Goal: Task Accomplishment & Management: Complete application form

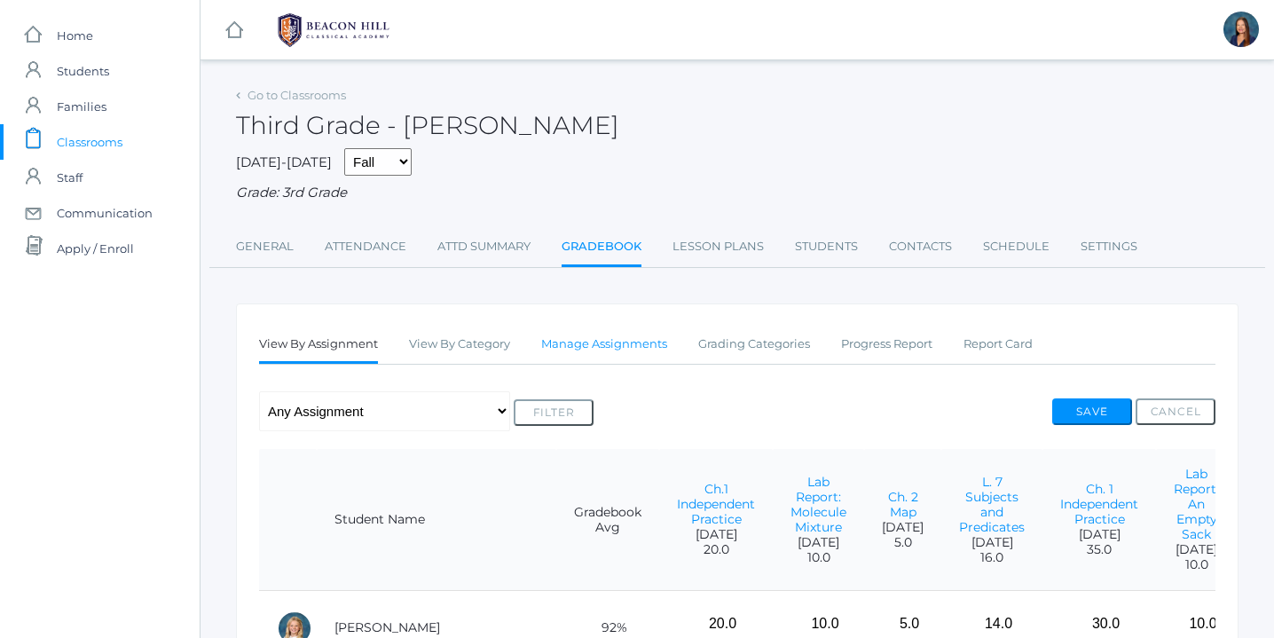
click at [619, 344] on link "Manage Assignments" at bounding box center [604, 344] width 126 height 35
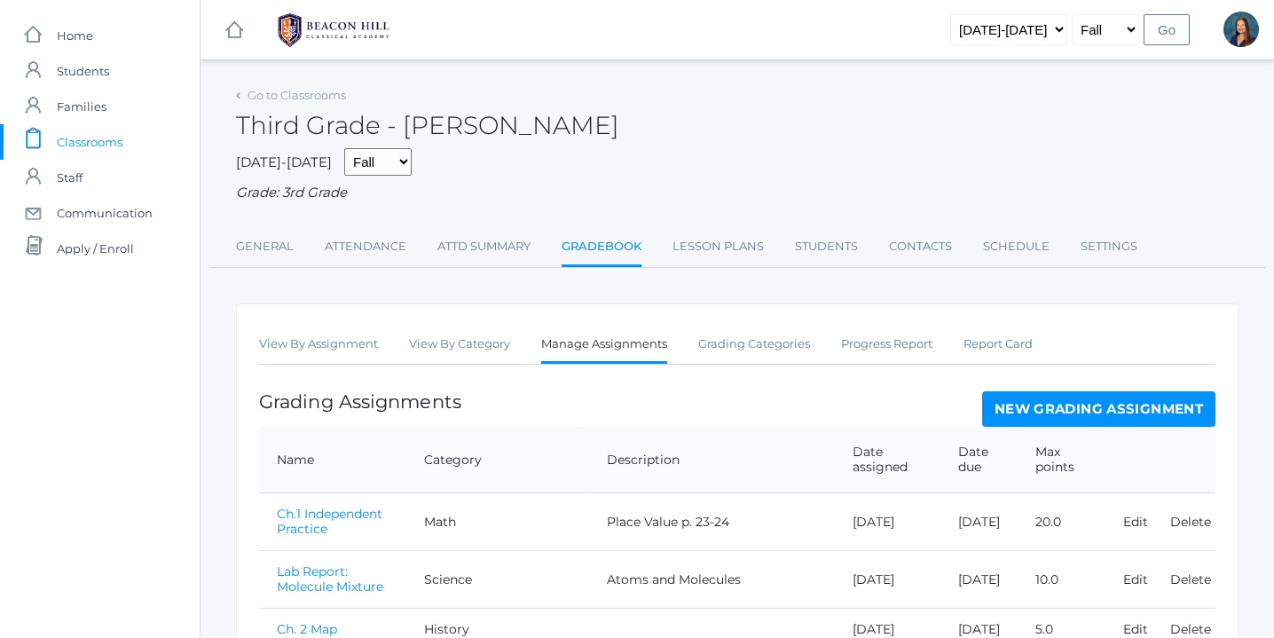
click at [1106, 406] on link "New Grading Assignment" at bounding box center [1098, 408] width 233 height 35
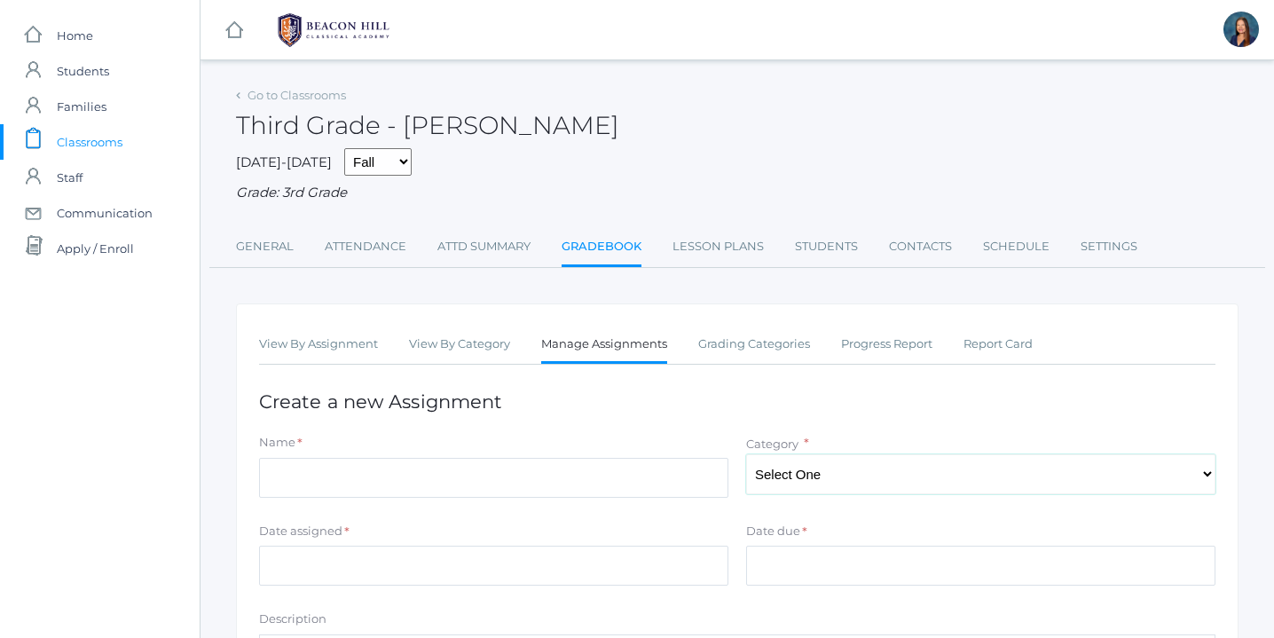
click at [1174, 480] on select "Select One Character/Citizenship Math Grammar Literature Latin History Science …" at bounding box center [980, 474] width 469 height 40
select select "1117"
click at [746, 454] on select "Select One Character/Citizenship Math Grammar Literature Latin History Science …" at bounding box center [980, 474] width 469 height 40
click at [617, 487] on input "Name" at bounding box center [493, 478] width 469 height 40
type input "Ch. 2 Independent Practice"
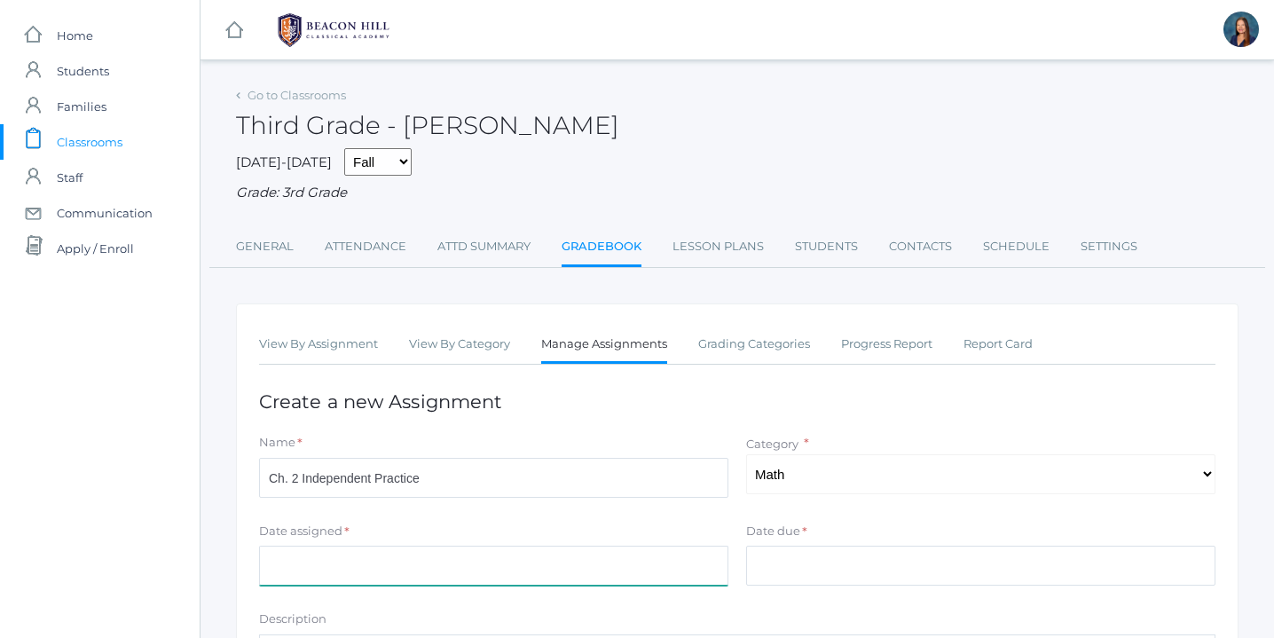
click at [452, 557] on input "Date assigned" at bounding box center [493, 566] width 469 height 40
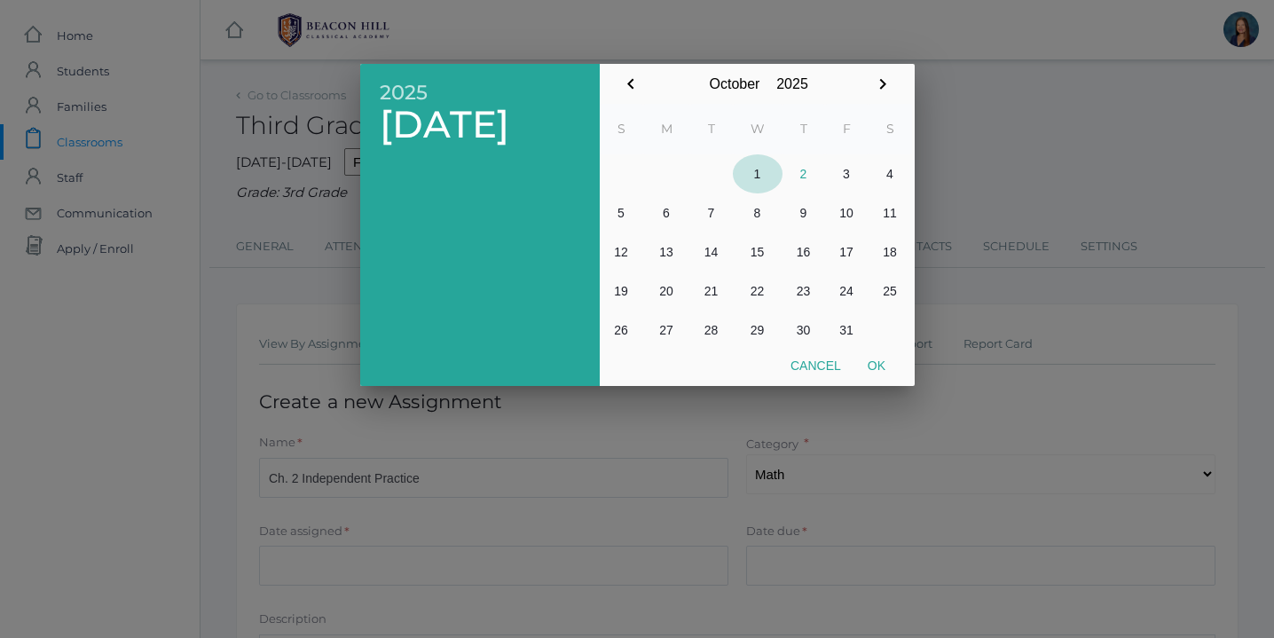
click at [756, 177] on button "1" at bounding box center [758, 173] width 50 height 39
click at [879, 362] on button "Ok" at bounding box center [877, 366] width 44 height 32
type input "[DATE]"
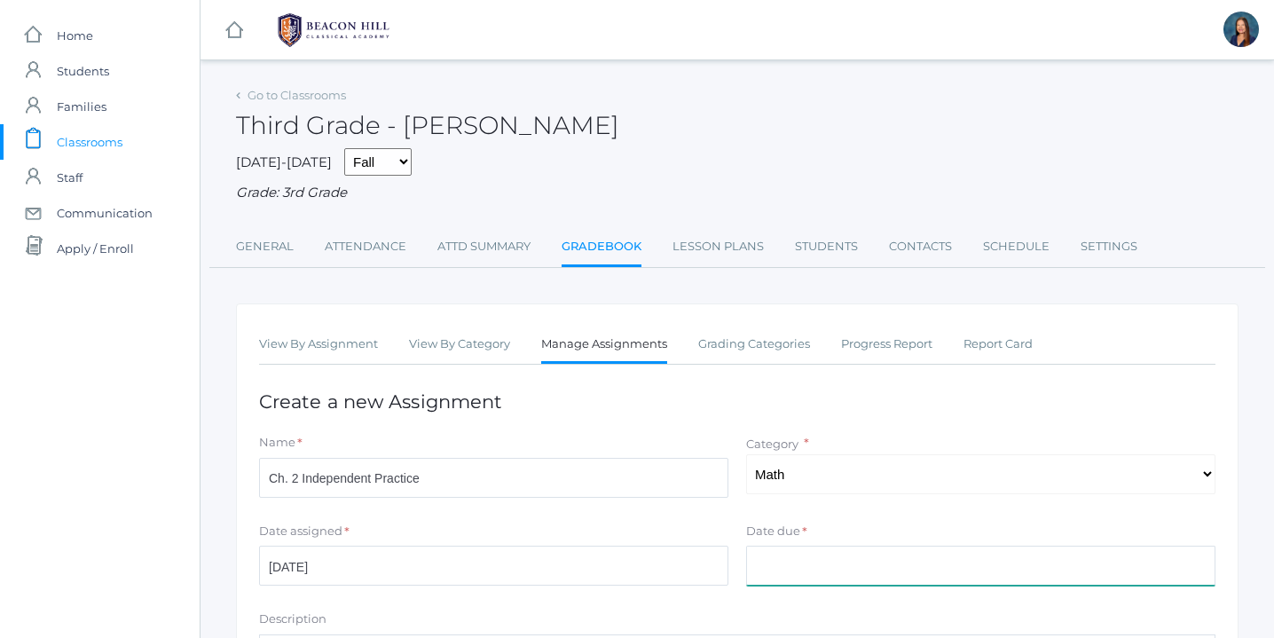
click at [815, 573] on input "Date due" at bounding box center [980, 566] width 469 height 40
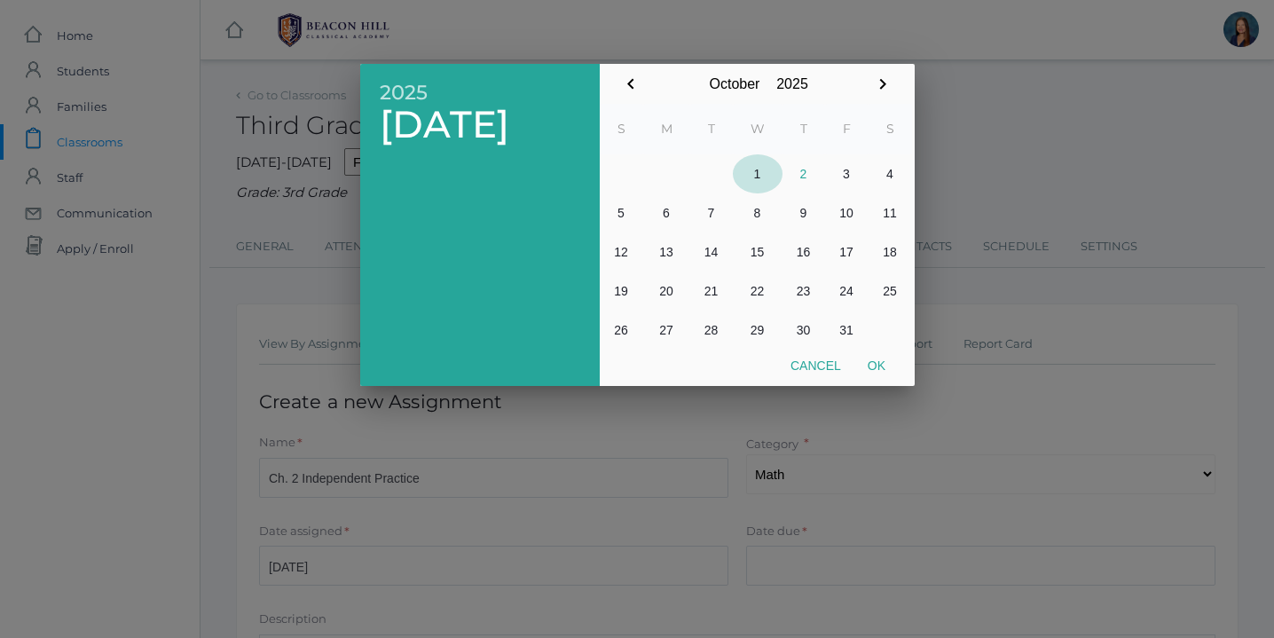
click at [758, 173] on button "1" at bounding box center [758, 173] width 50 height 39
click at [879, 359] on button "Ok" at bounding box center [877, 366] width 44 height 32
type input "[DATE]"
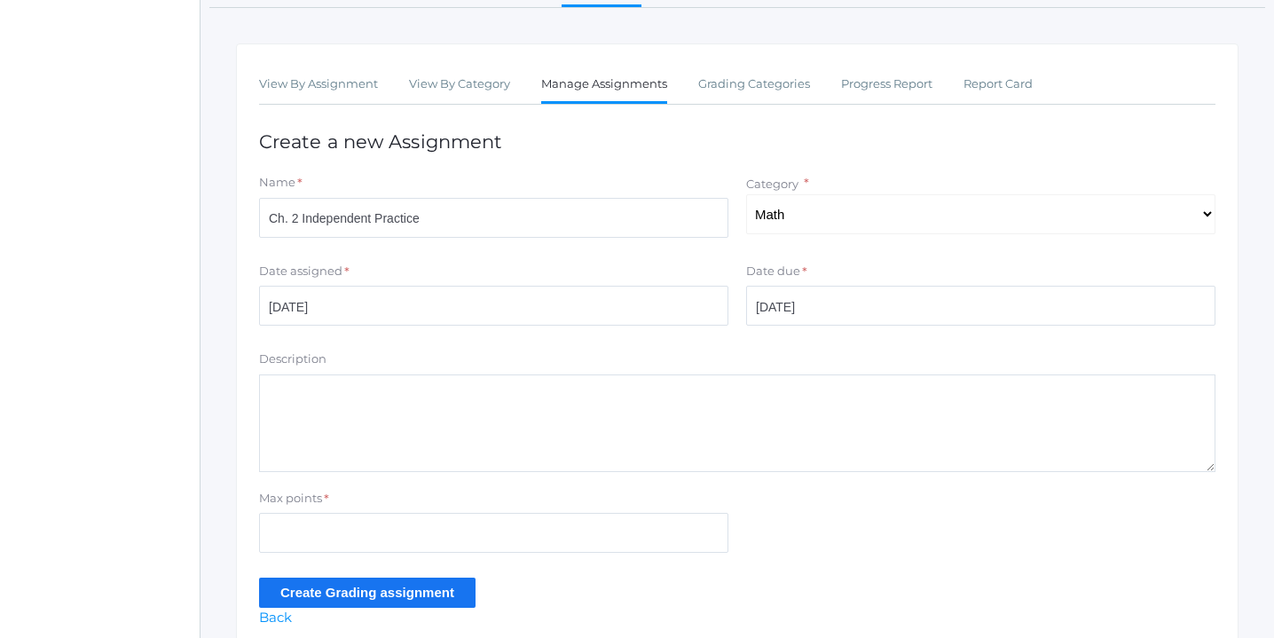
scroll to position [259, 0]
click at [547, 395] on textarea "Description" at bounding box center [737, 424] width 957 height 98
type textarea "p. 101-102 Addition Within 10,000"
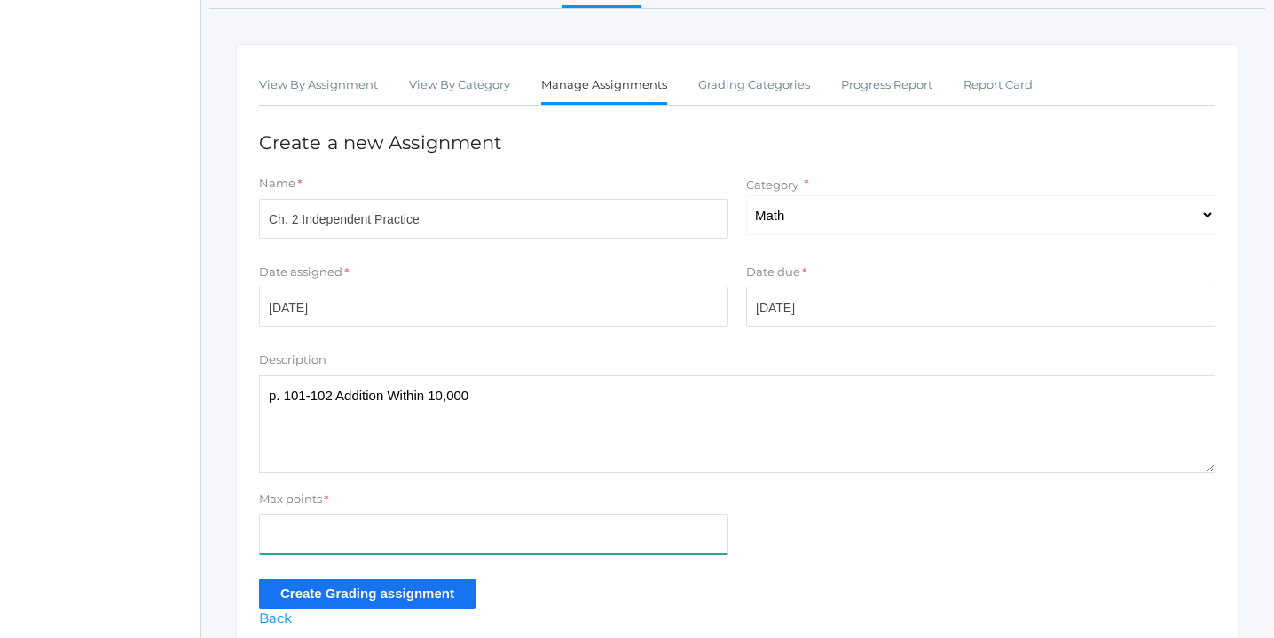
click at [414, 539] on input "Max points" at bounding box center [493, 534] width 469 height 40
type input "16"
click at [453, 591] on input "Create Grading assignment" at bounding box center [367, 593] width 217 height 29
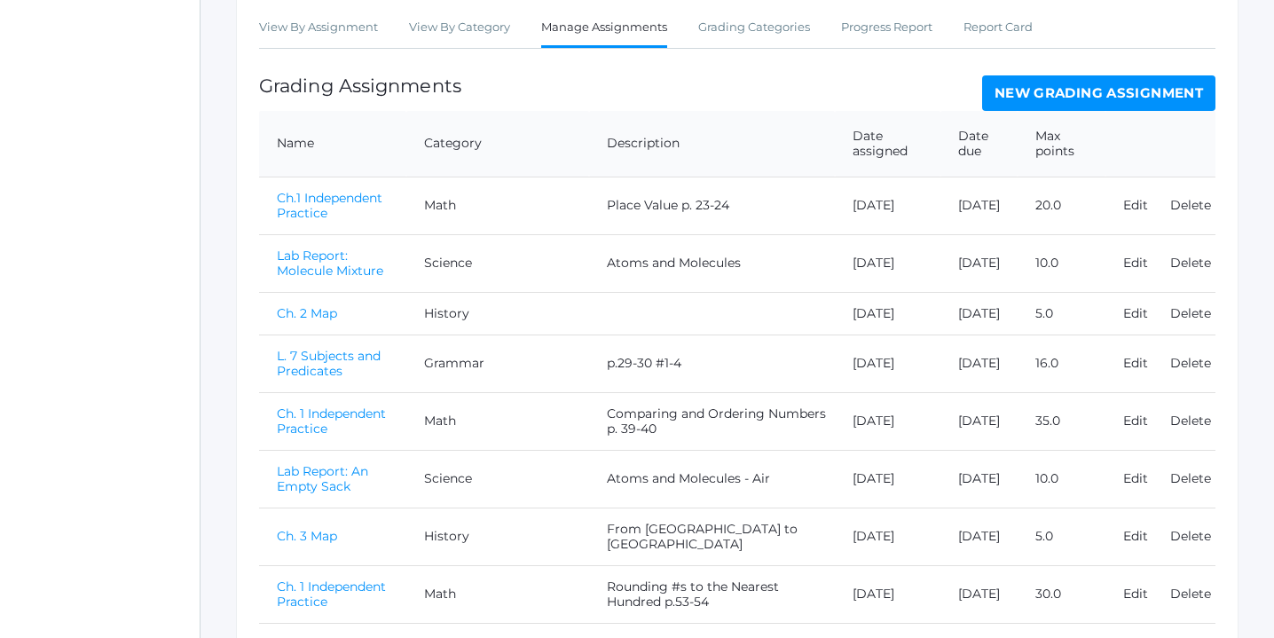
scroll to position [849, 0]
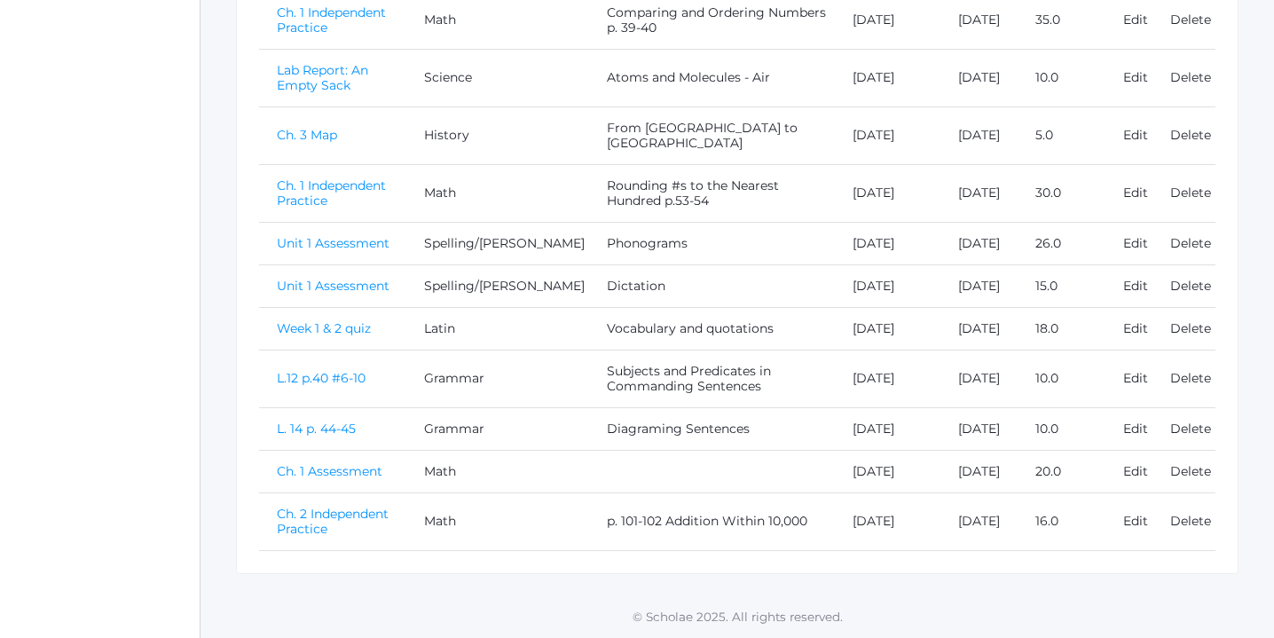
click at [314, 532] on link "Ch. 2 Independent Practice" at bounding box center [333, 521] width 112 height 31
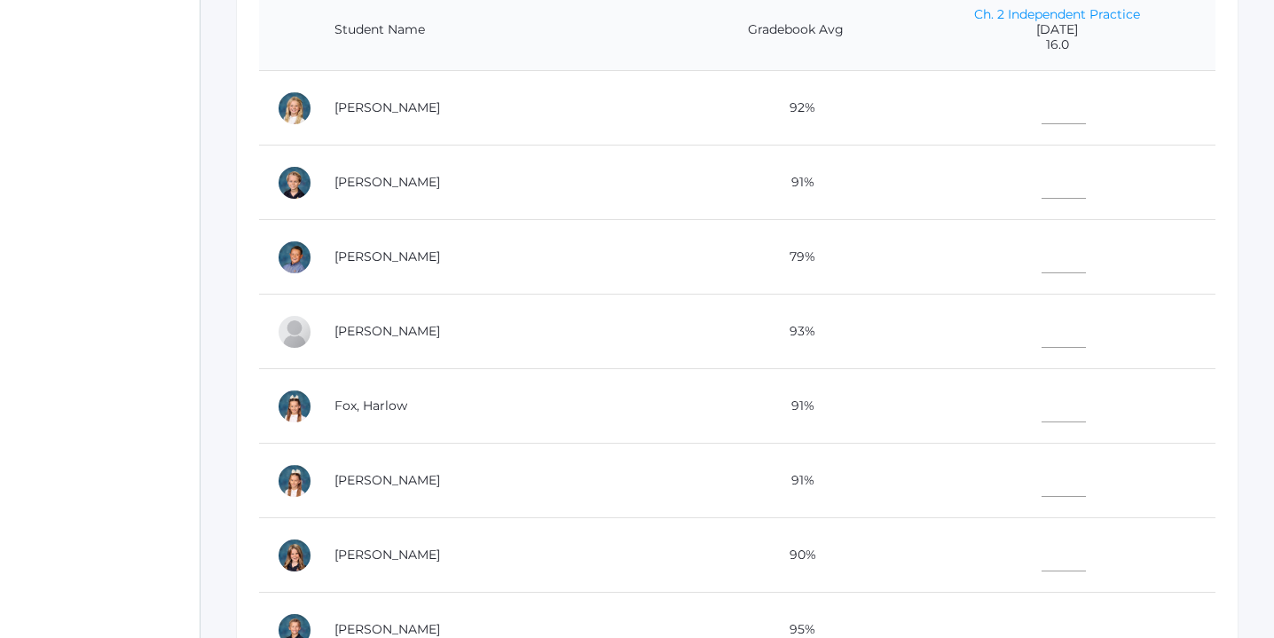
scroll to position [454, 0]
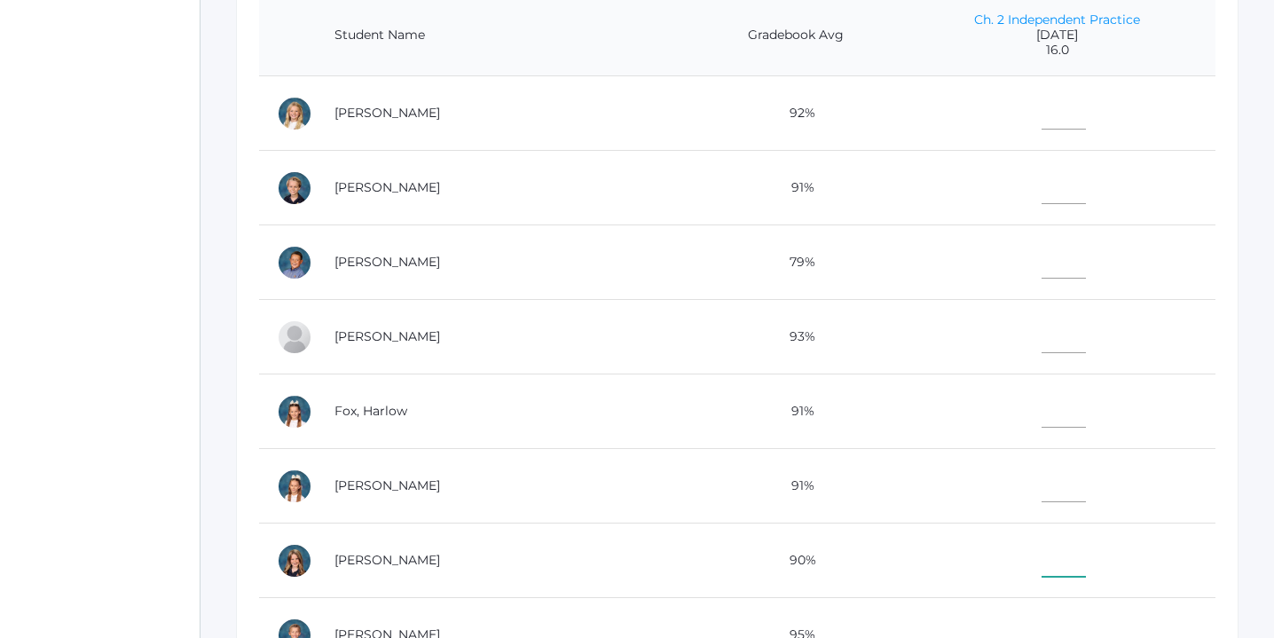
click at [1042, 563] on input"] "text" at bounding box center [1064, 557] width 44 height 40
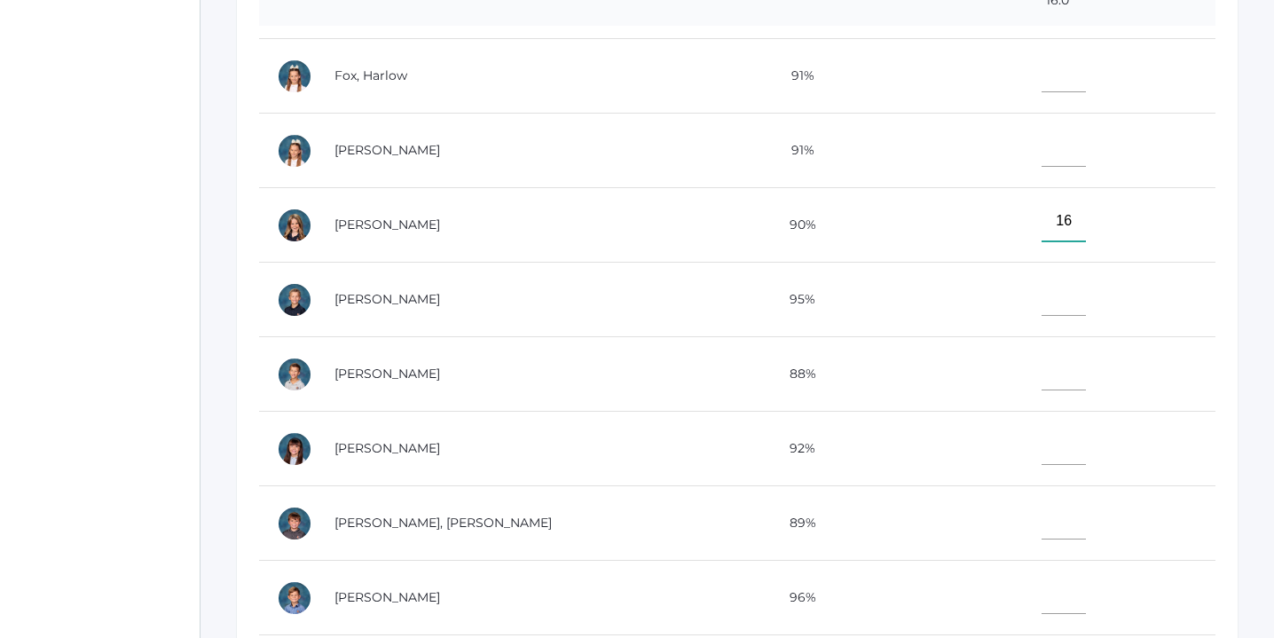
scroll to position [288, 0]
type input"] "16"
click at [1042, 440] on input"] "text" at bounding box center [1064, 443] width 44 height 40
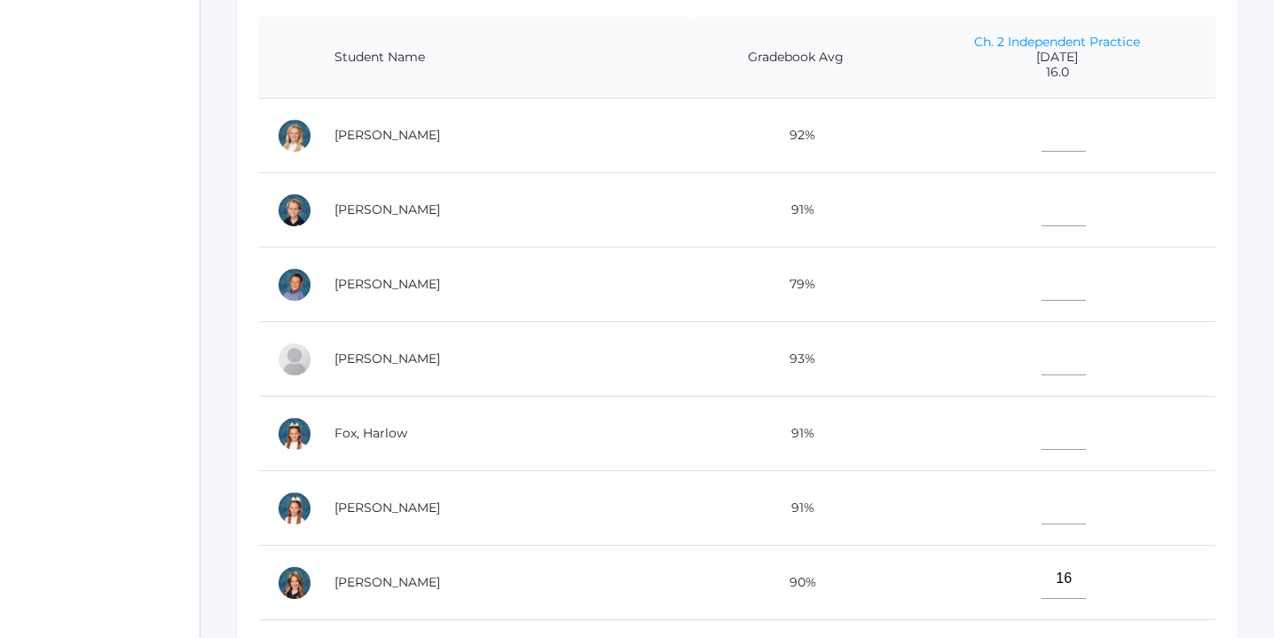
scroll to position [430, 0]
type input"] "15"
click at [1042, 136] on input"] "text" at bounding box center [1064, 134] width 44 height 40
type input"] "14"
click at [1042, 290] on input"] "text" at bounding box center [1064, 283] width 44 height 40
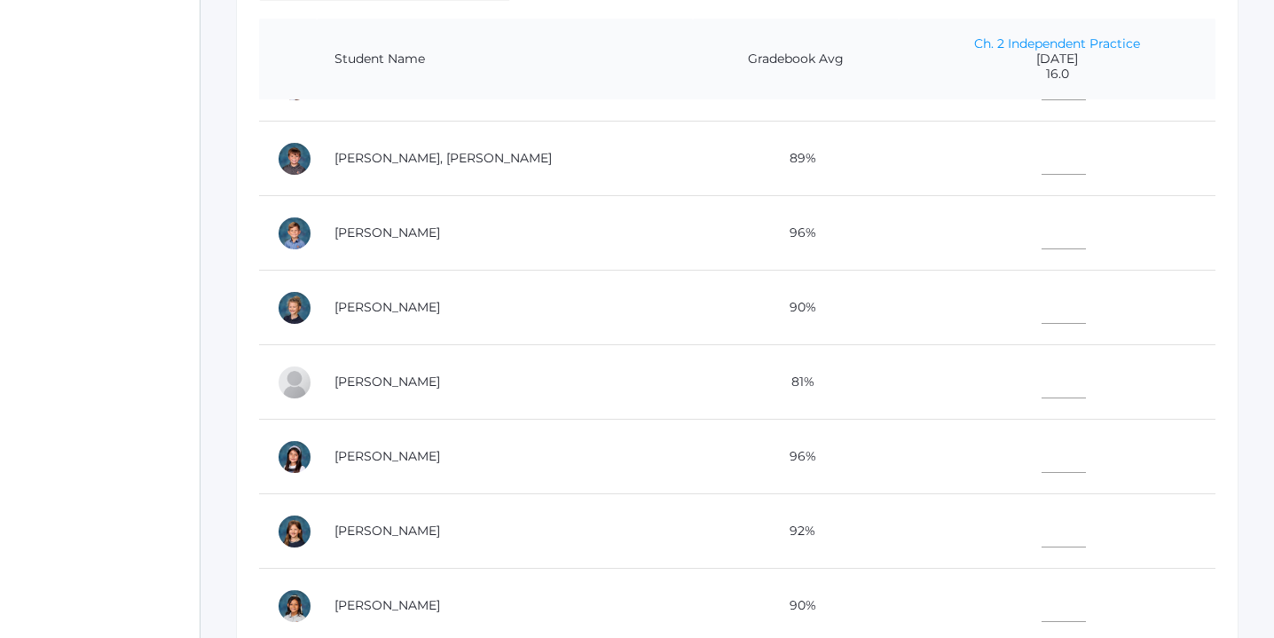
scroll to position [788, 0]
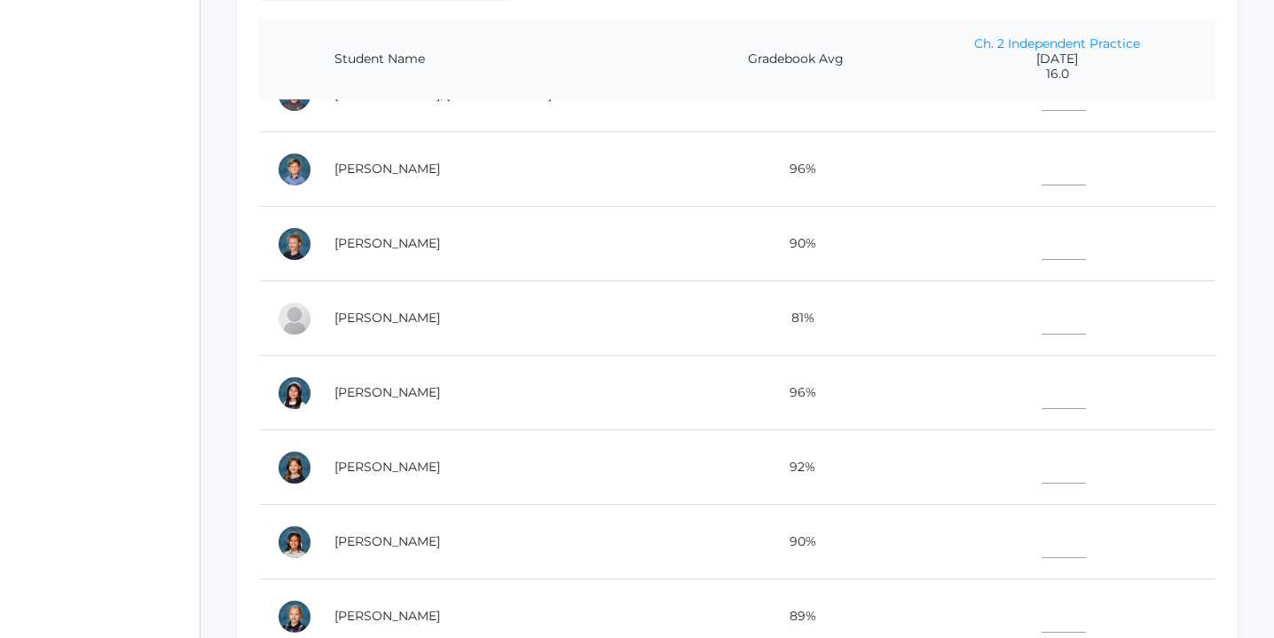
type input"] "14"
click at [1042, 531] on input"] "text" at bounding box center [1064, 538] width 44 height 40
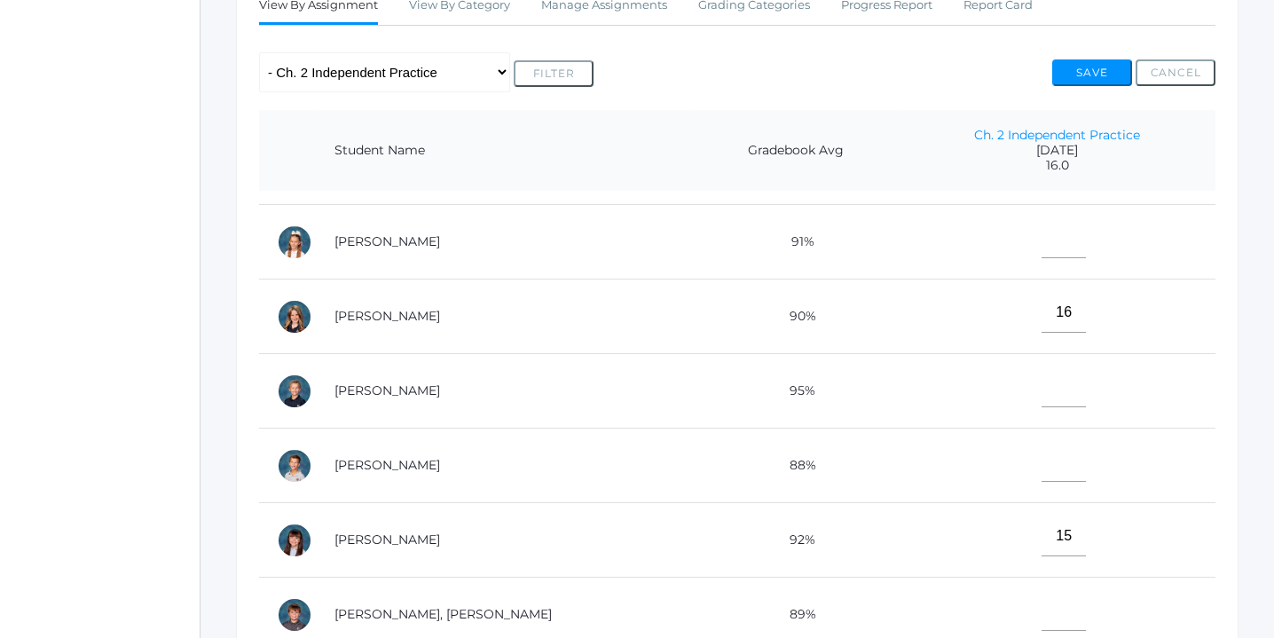
scroll to position [357, 0]
type input"] "13"
click at [1042, 464] on input"] "text" at bounding box center [1064, 465] width 44 height 40
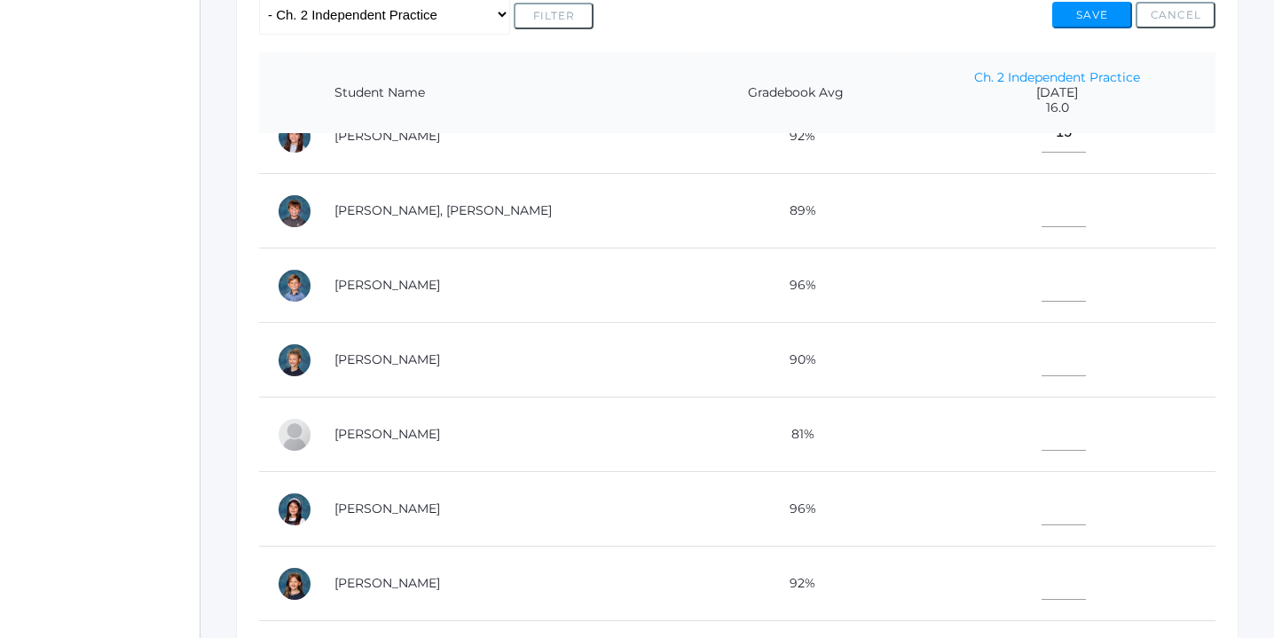
scroll to position [788, 0]
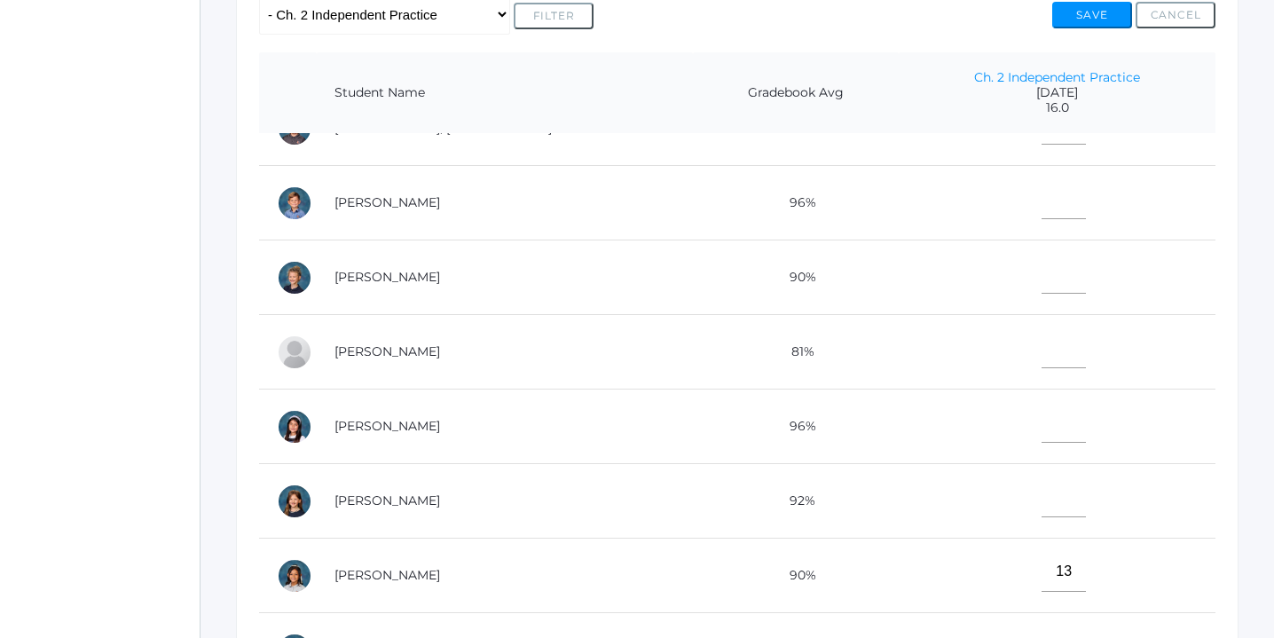
type input"] "16"
click at [1042, 283] on input"] "text" at bounding box center [1064, 274] width 44 height 40
type input"] "16"
click at [1042, 351] on input"] "text" at bounding box center [1064, 348] width 44 height 40
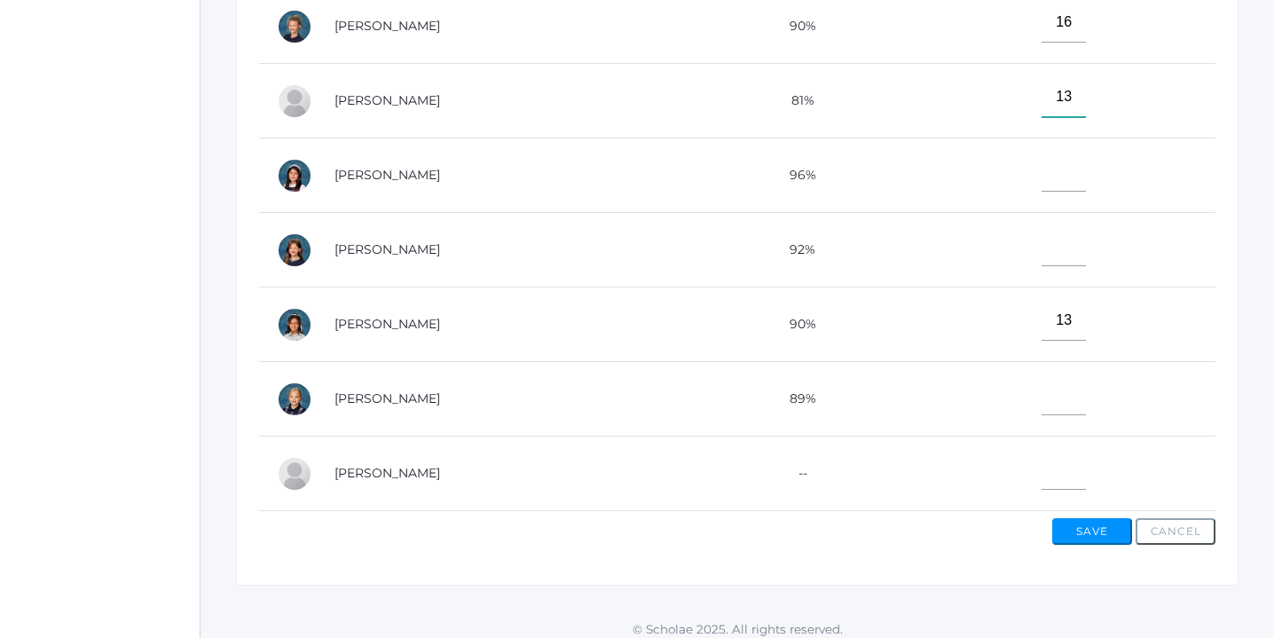
scroll to position [650, 0]
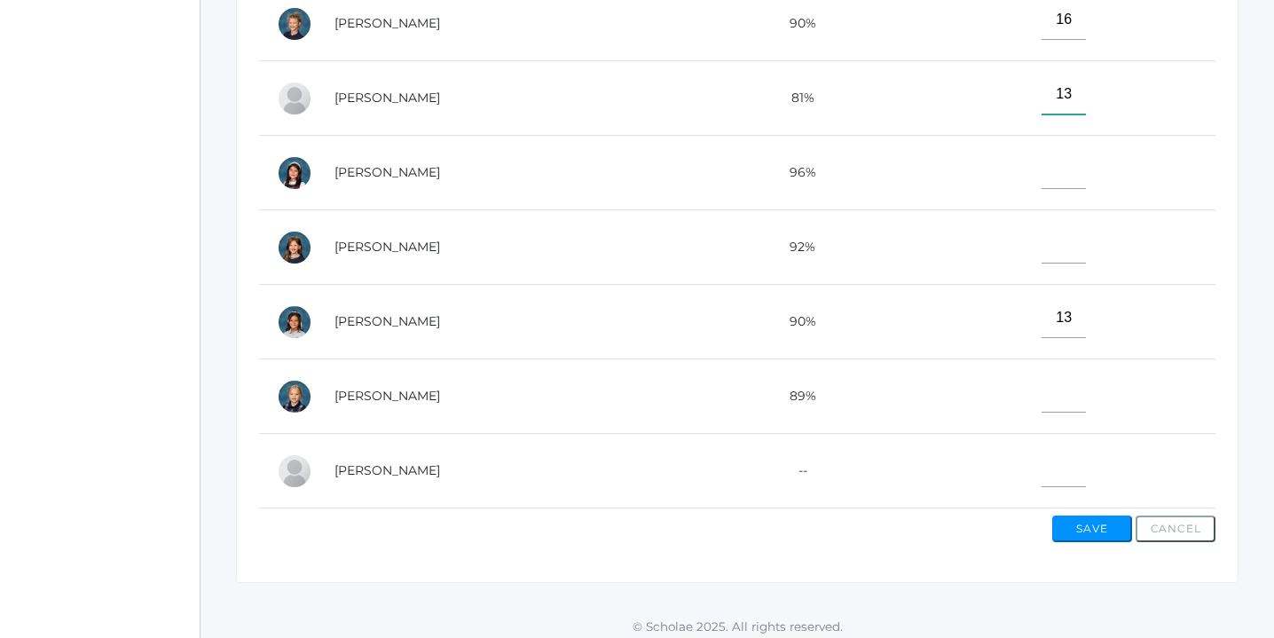
type input"] "13"
click at [1042, 388] on input"] "text" at bounding box center [1064, 393] width 44 height 40
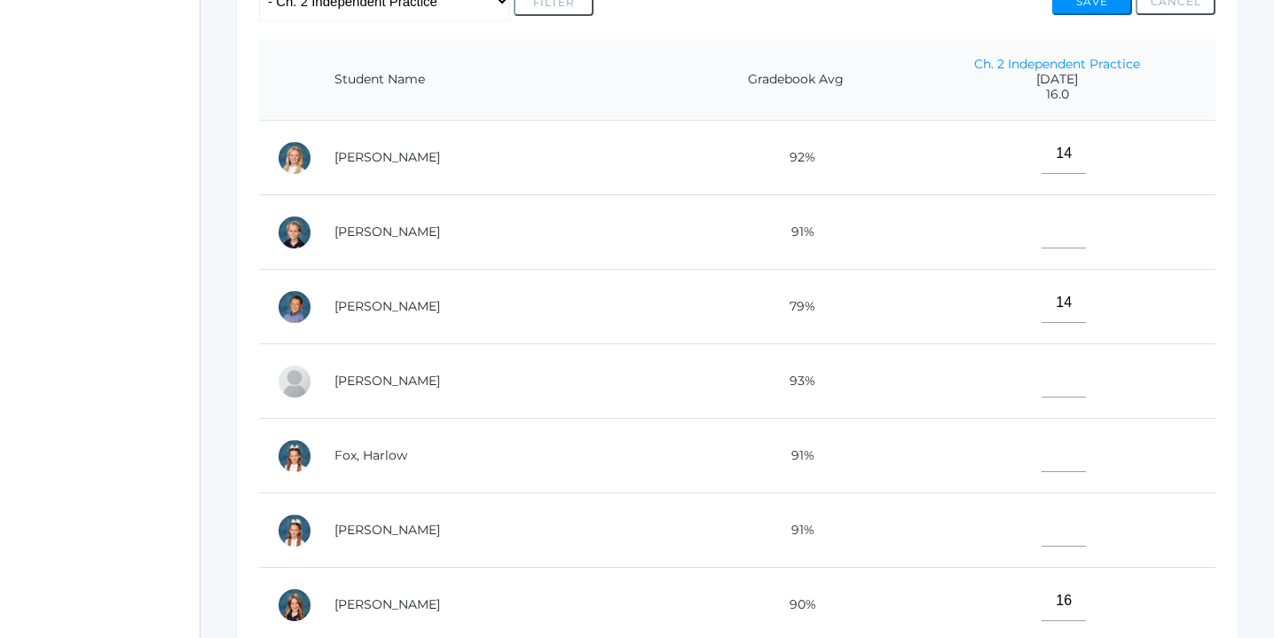
scroll to position [409, 0]
type input"] "16"
click at [1042, 376] on input"] "text" at bounding box center [1064, 379] width 44 height 40
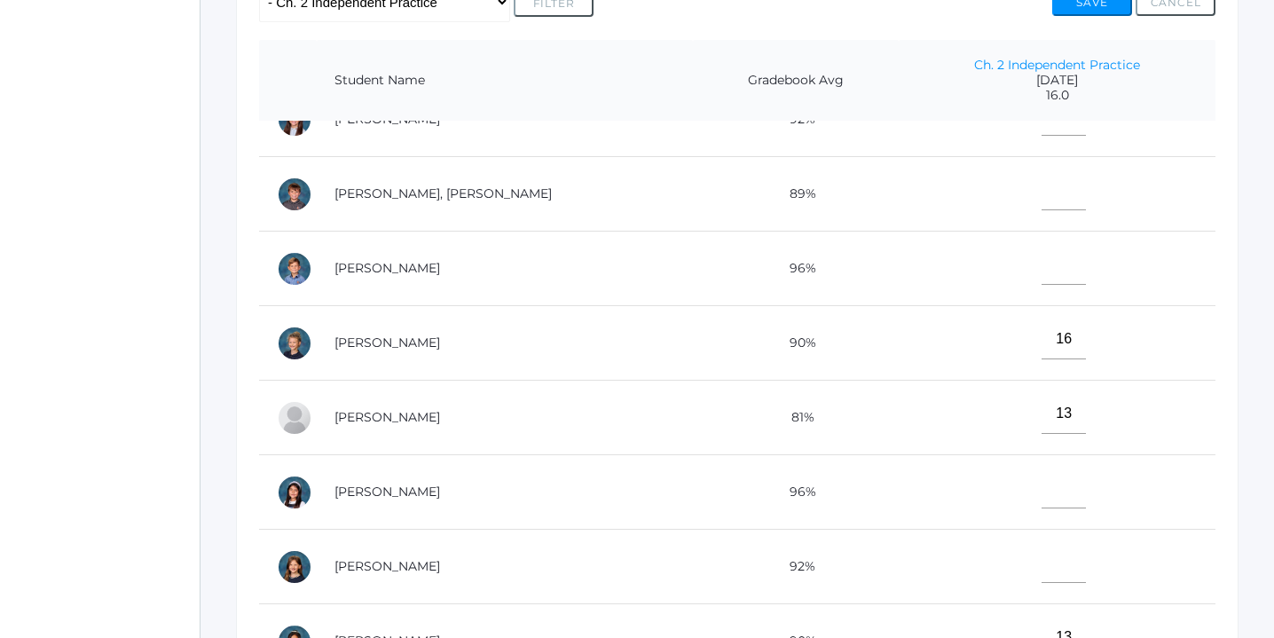
scroll to position [712, 0]
type input"] "15"
click at [1042, 477] on input"] "text" at bounding box center [1064, 487] width 44 height 40
type input"] "16"
click at [1042, 256] on input"] "text" at bounding box center [1064, 263] width 44 height 40
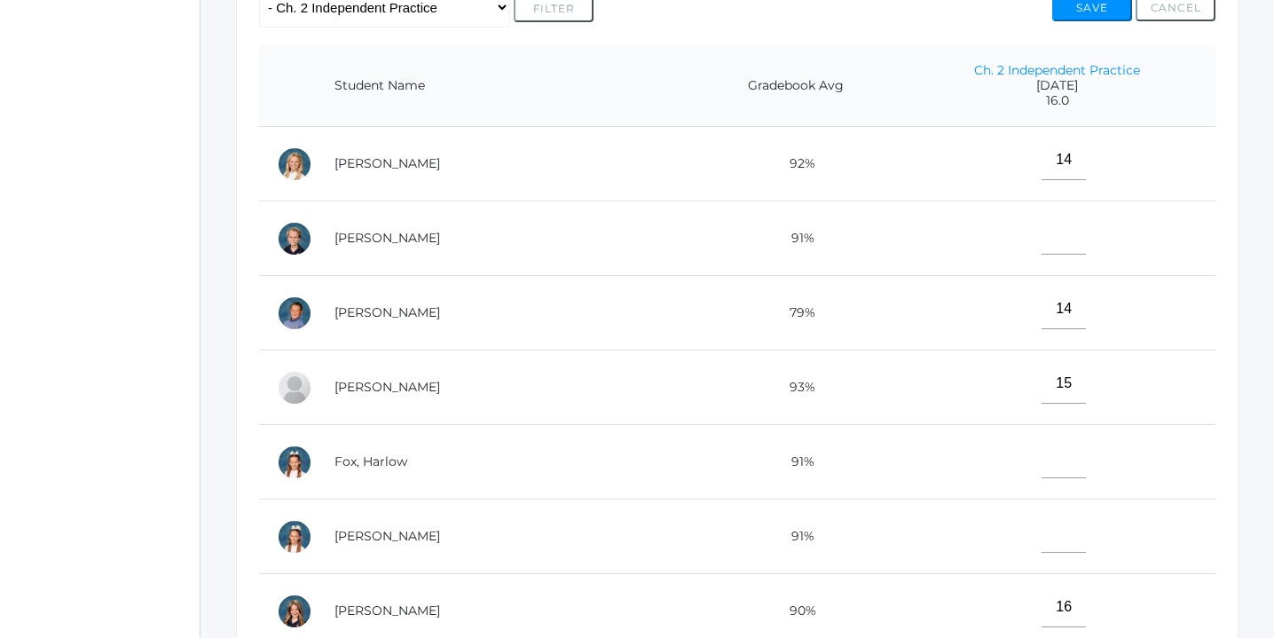
scroll to position [400, 0]
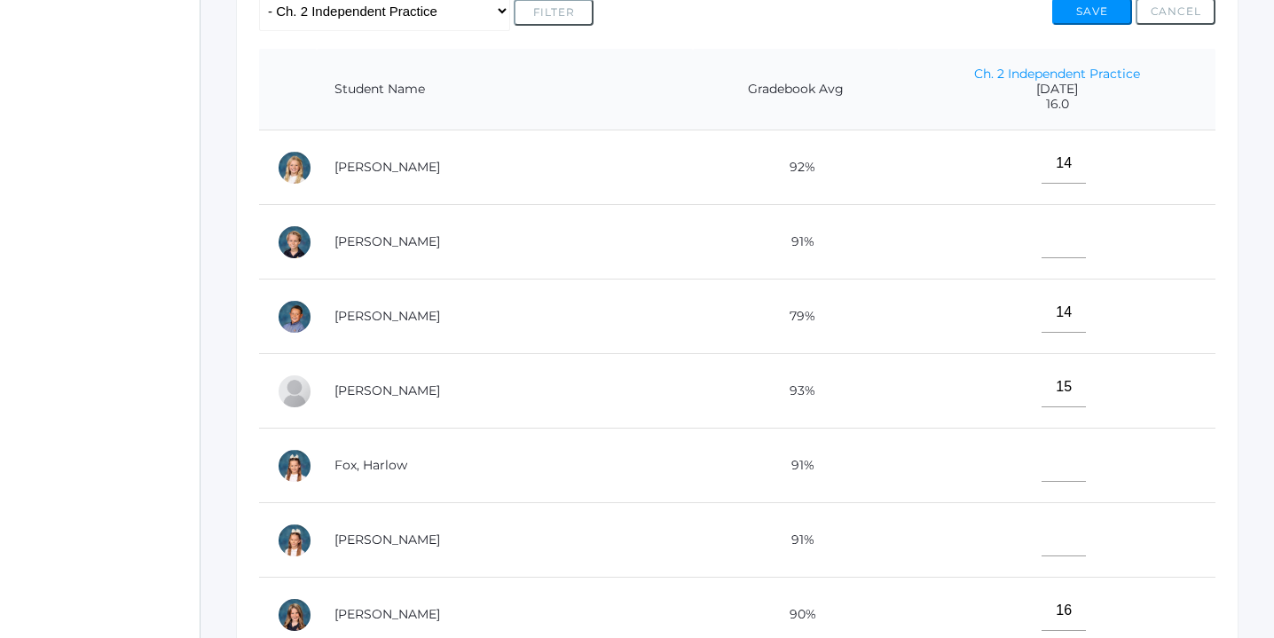
type input"] "16"
click at [1042, 232] on input"] "text" at bounding box center [1064, 238] width 44 height 40
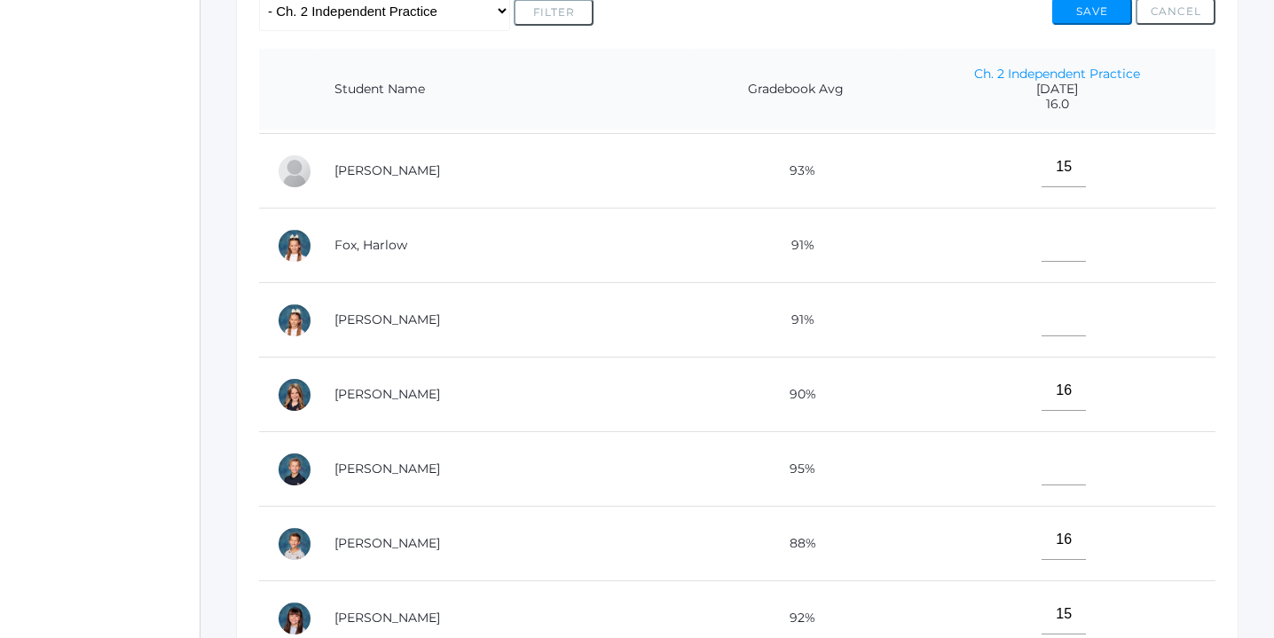
scroll to position [220, 0]
type input"] "16"
click at [1042, 454] on input"] "text" at bounding box center [1064, 465] width 44 height 40
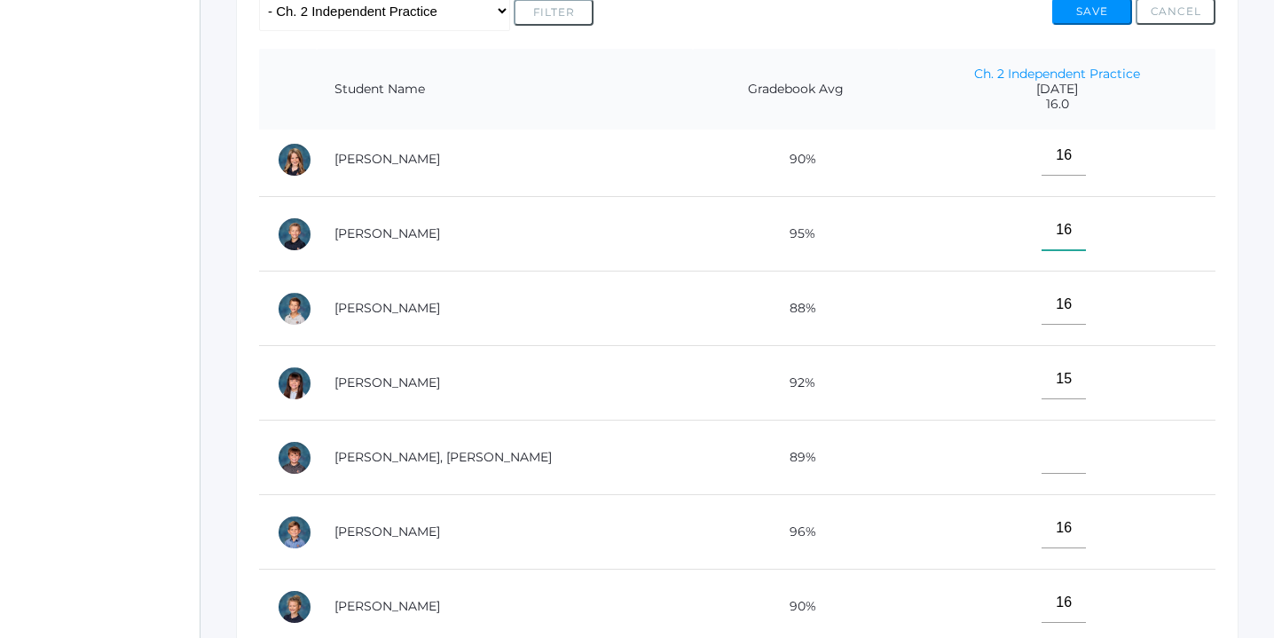
scroll to position [453, 0]
type input"] "16"
click at [1042, 450] on input"] "text" at bounding box center [1064, 456] width 44 height 40
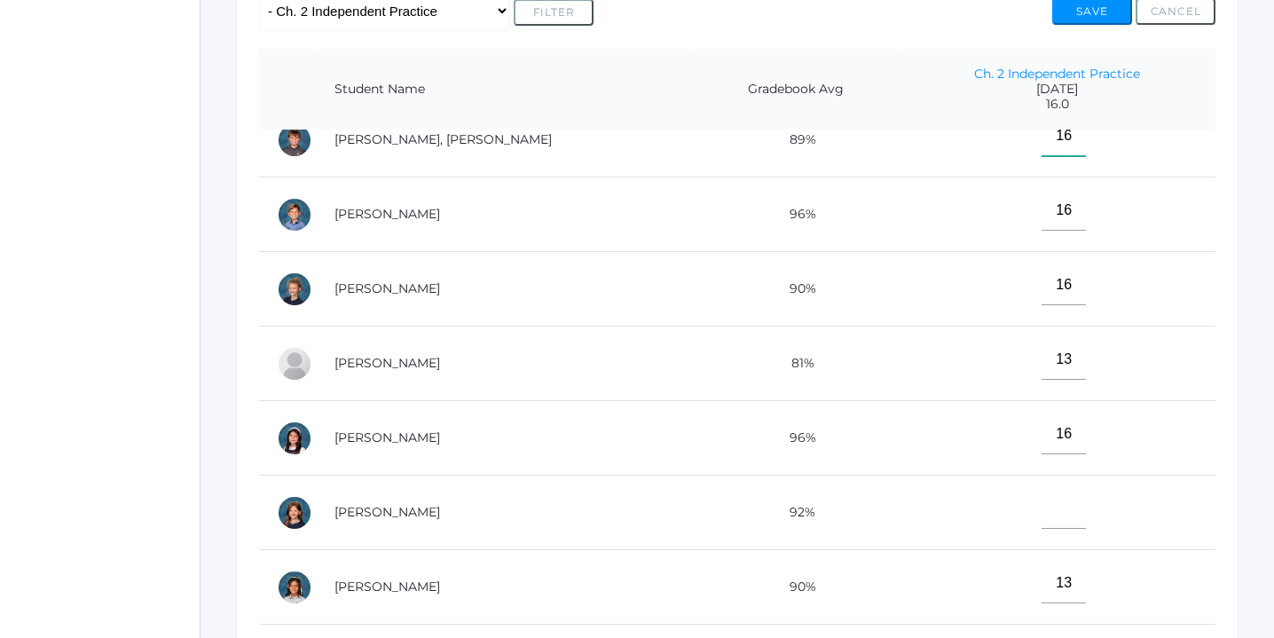
scroll to position [771, 0]
type input"] "16"
click at [1042, 508] on input"] "text" at bounding box center [1064, 511] width 44 height 40
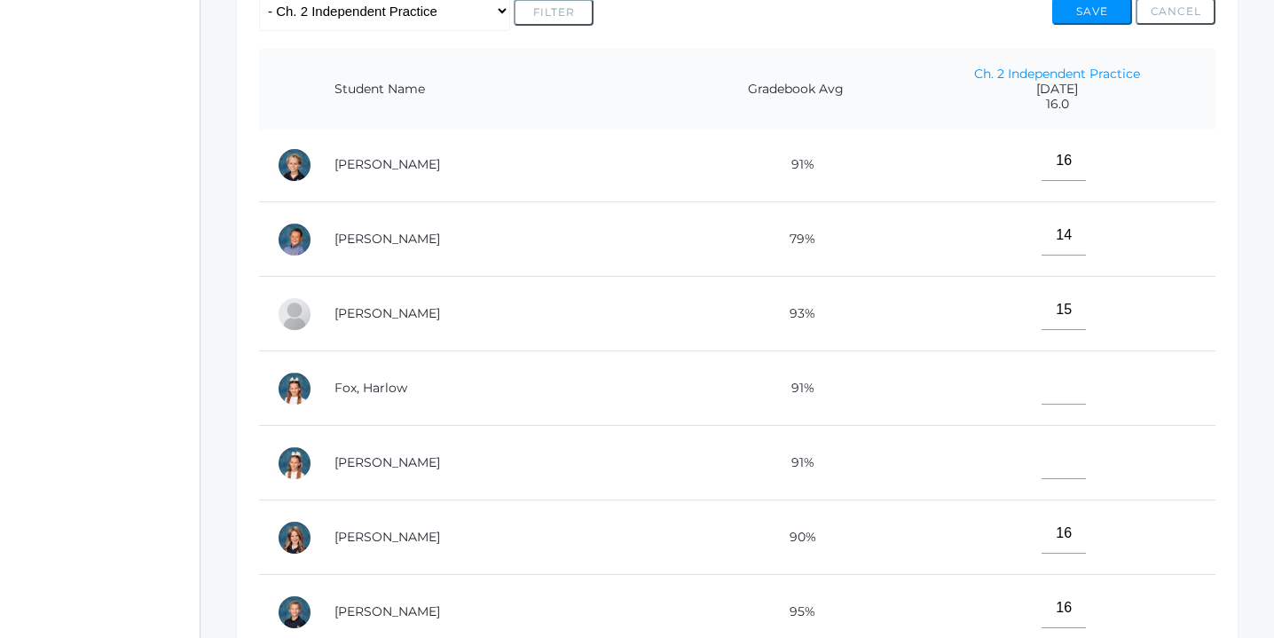
scroll to position [72, 0]
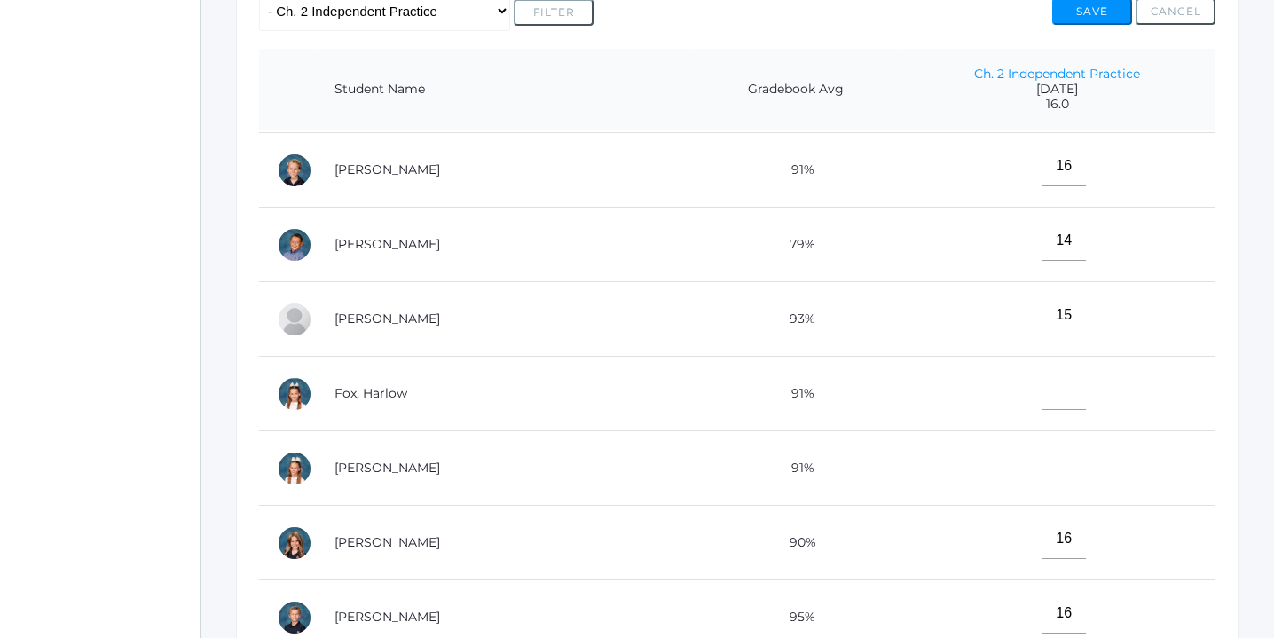
type input"] "16"
click at [1042, 455] on input"] "text" at bounding box center [1064, 465] width 44 height 40
type input"] "16"
click at [1042, 378] on input"] "text" at bounding box center [1064, 390] width 44 height 40
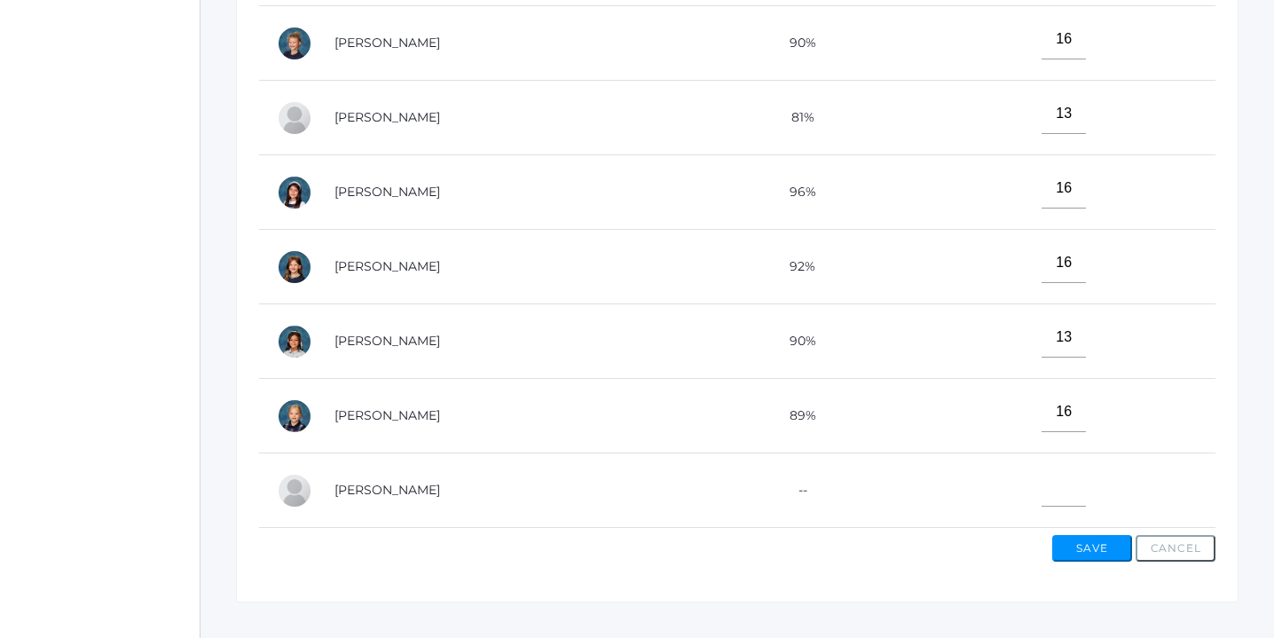
scroll to position [642, 0]
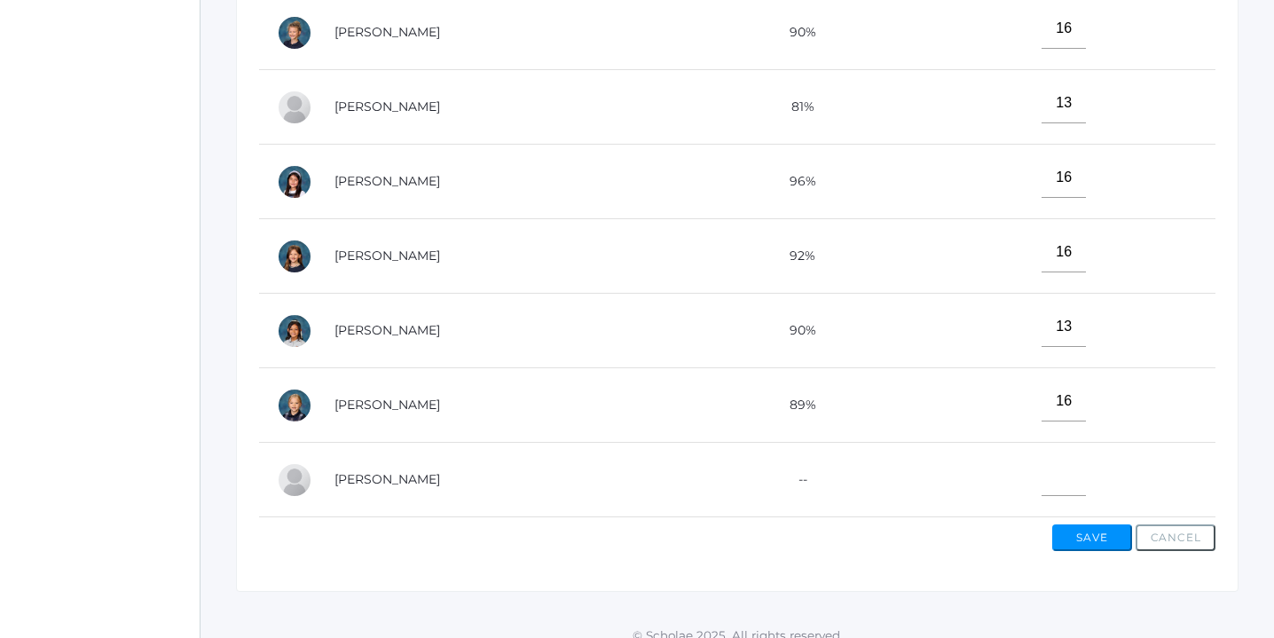
type input"] "16"
click at [1091, 540] on button "Save" at bounding box center [1092, 537] width 80 height 27
